Goal: Transaction & Acquisition: Subscribe to service/newsletter

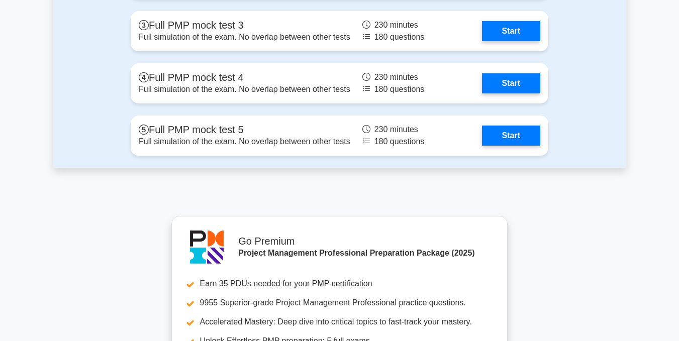
scroll to position [2864, 0]
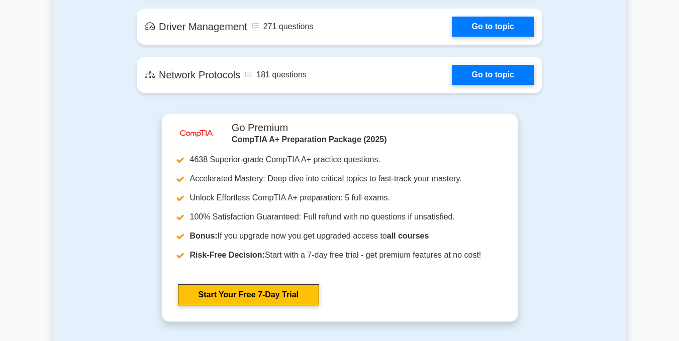
scroll to position [1859, 0]
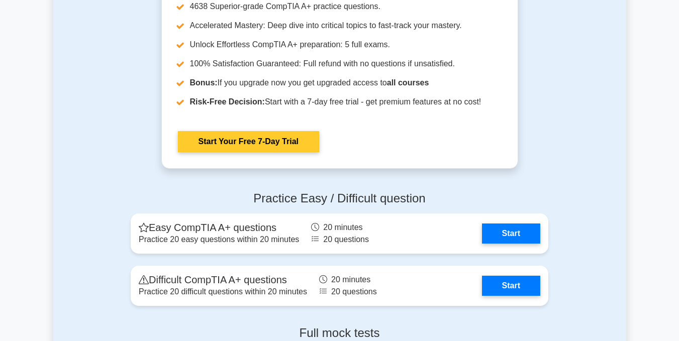
click at [241, 140] on link "Start Your Free 7-Day Trial" at bounding box center [248, 141] width 141 height 21
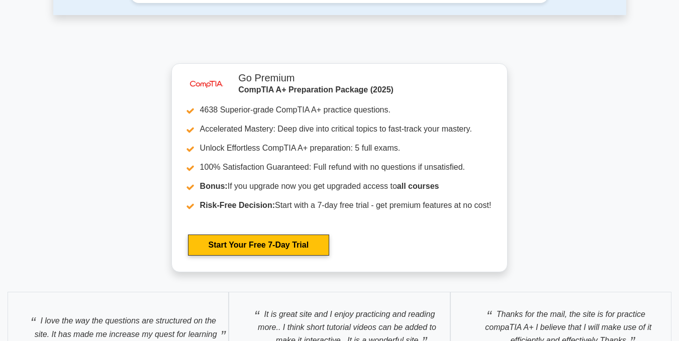
scroll to position [2638, 0]
